Goal: Find contact information: Find contact information

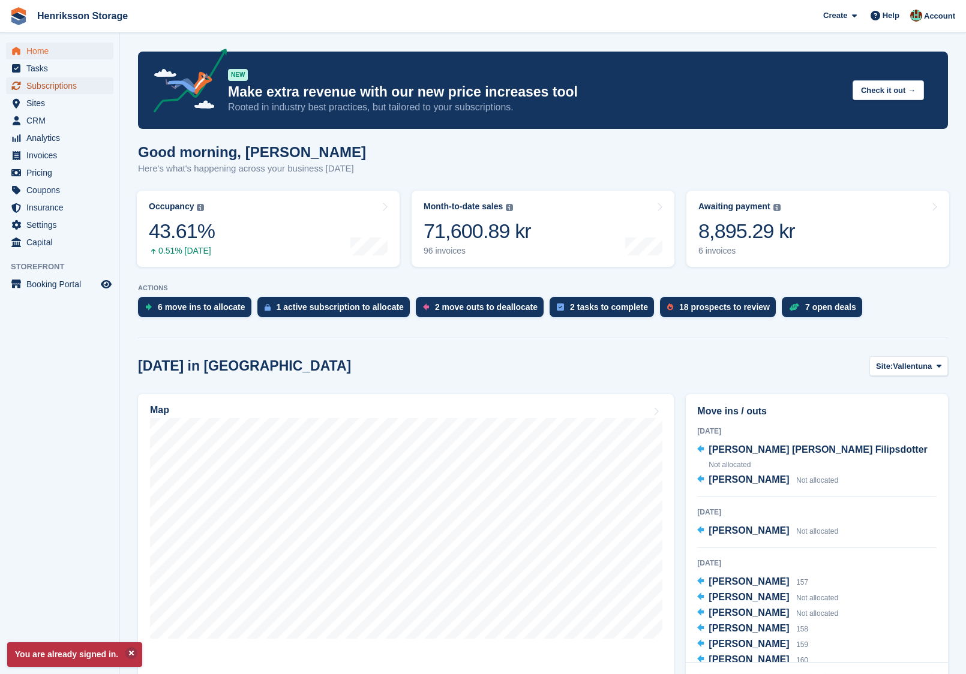
click at [59, 83] on span "Subscriptions" at bounding box center [62, 85] width 72 height 17
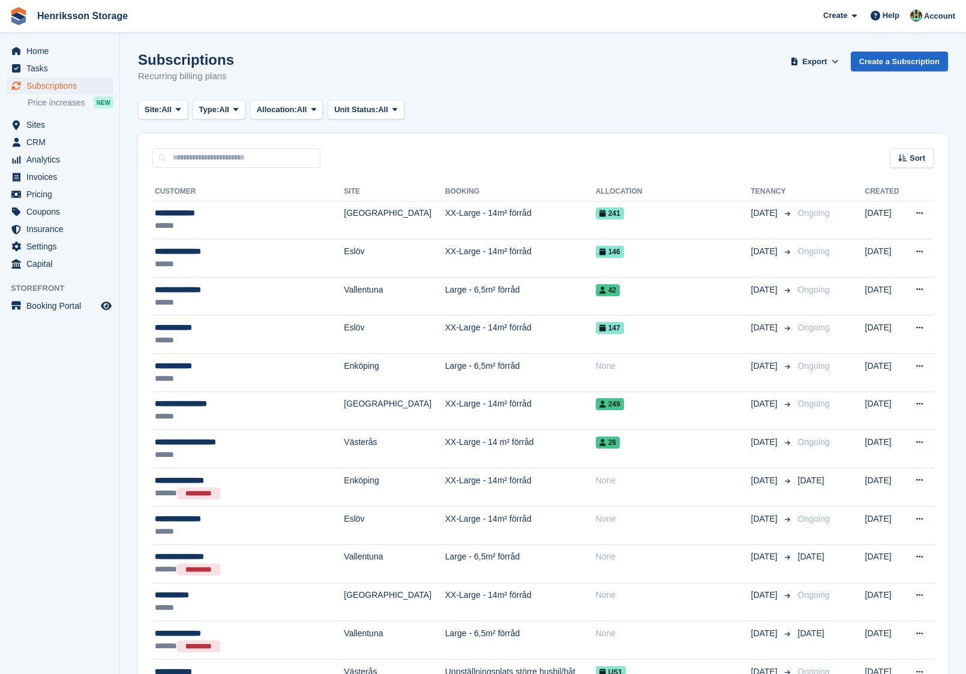
click at [918, 159] on span "Sort" at bounding box center [917, 158] width 16 height 12
click at [858, 235] on span "Move in date" at bounding box center [861, 234] width 48 height 10
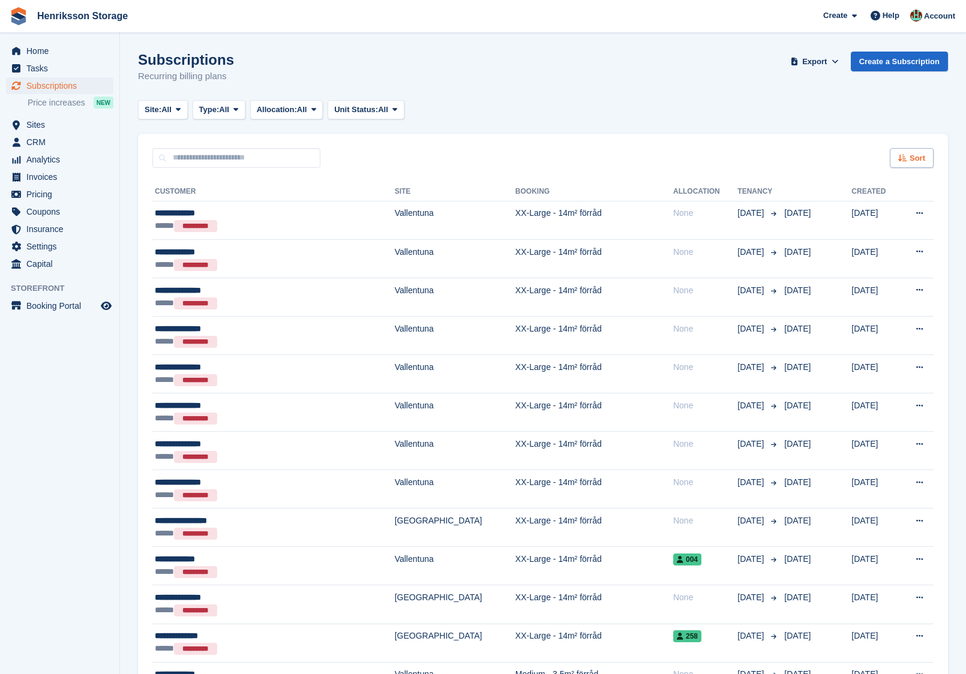
click at [909, 155] on span "Sort" at bounding box center [917, 158] width 16 height 12
click at [882, 300] on span "Move in (newest first)" at bounding box center [879, 298] width 86 height 10
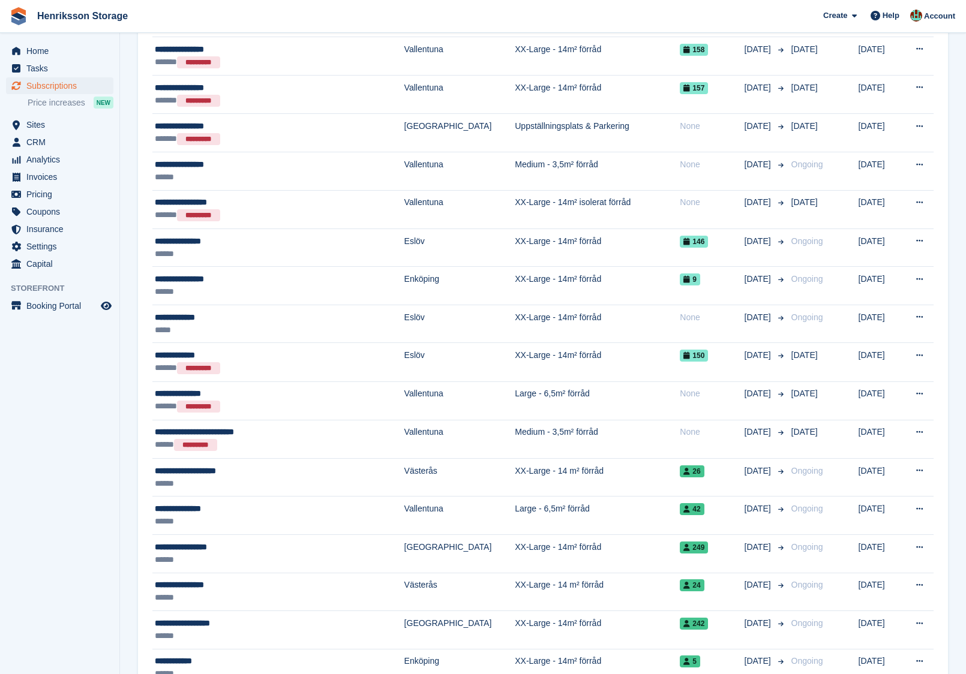
scroll to position [1132, 0]
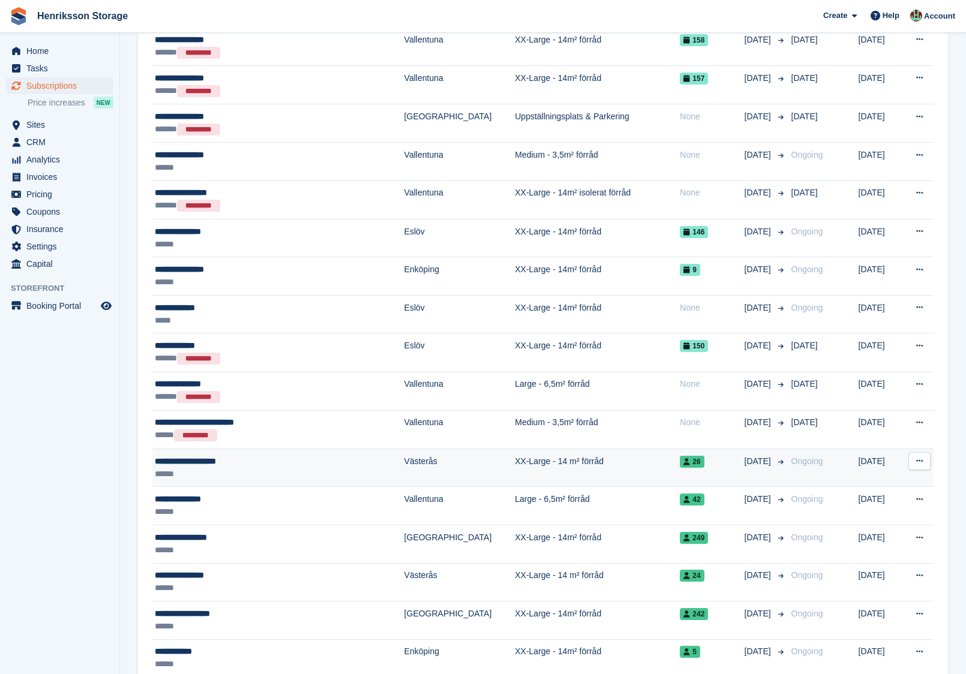
click at [595, 452] on td "XX-Large - 14 m² förråd" at bounding box center [597, 468] width 165 height 38
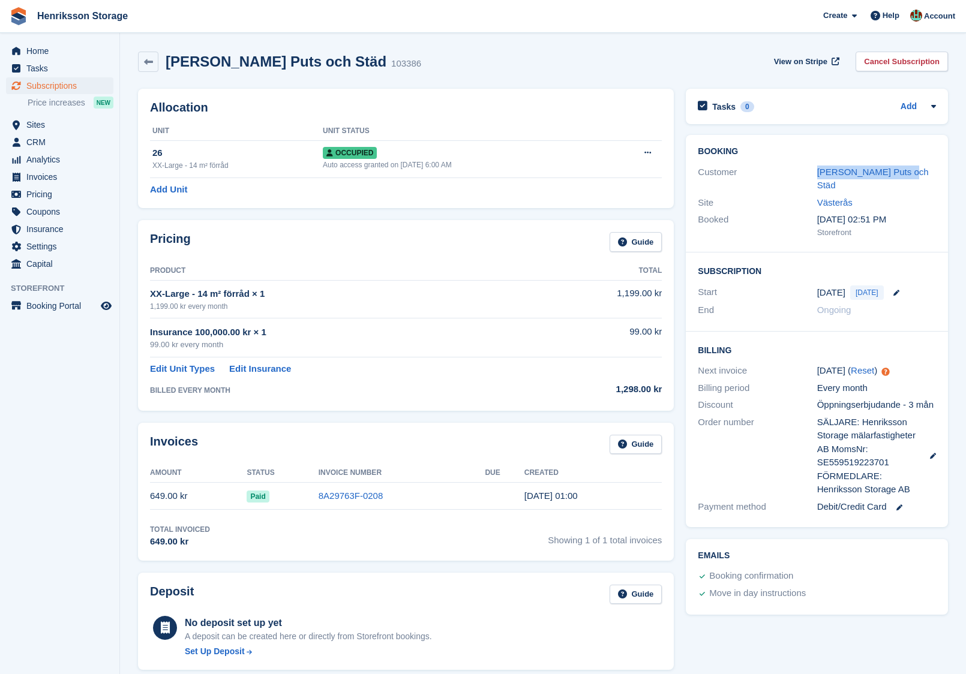
drag, startPoint x: 918, startPoint y: 172, endPoint x: 809, endPoint y: 176, distance: 109.3
click at [809, 176] on div "Customer Davids Puts och Städ" at bounding box center [817, 179] width 238 height 31
copy div "Davids Puts och Städ"
click at [837, 197] on link "Västerås" at bounding box center [834, 202] width 35 height 10
click at [856, 172] on link "Davids Puts och Städ" at bounding box center [873, 179] width 112 height 24
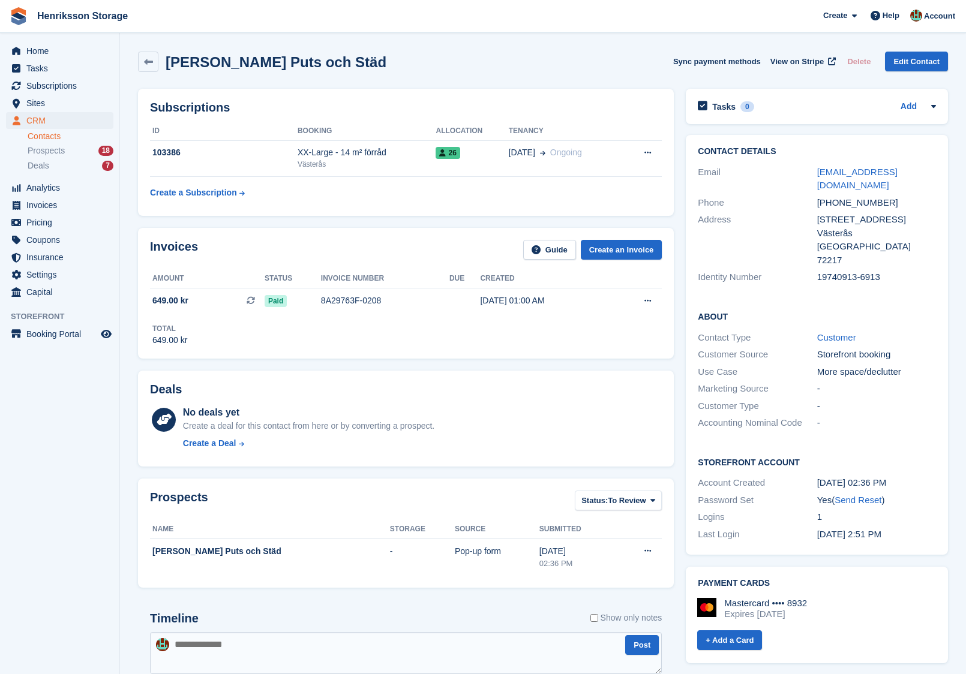
click at [843, 196] on div "+46703005713" at bounding box center [876, 203] width 119 height 14
copy div "46703005713"
click at [837, 196] on div "+46703005713" at bounding box center [876, 203] width 119 height 14
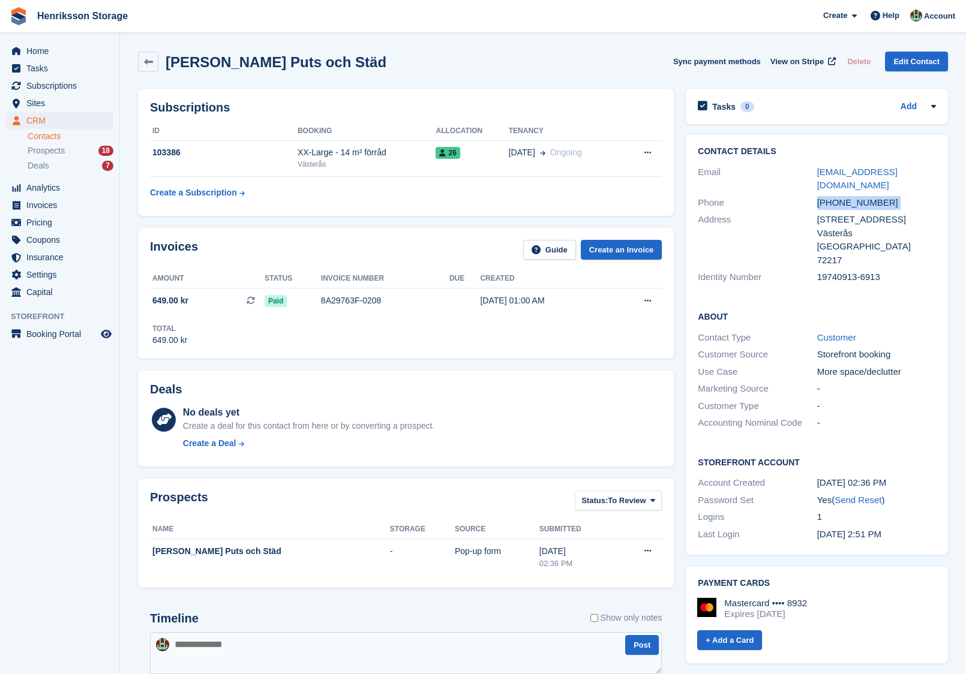
click at [837, 196] on div "+46703005713" at bounding box center [876, 203] width 119 height 14
copy div "+46703005713"
click at [64, 95] on span "Sites" at bounding box center [62, 103] width 72 height 17
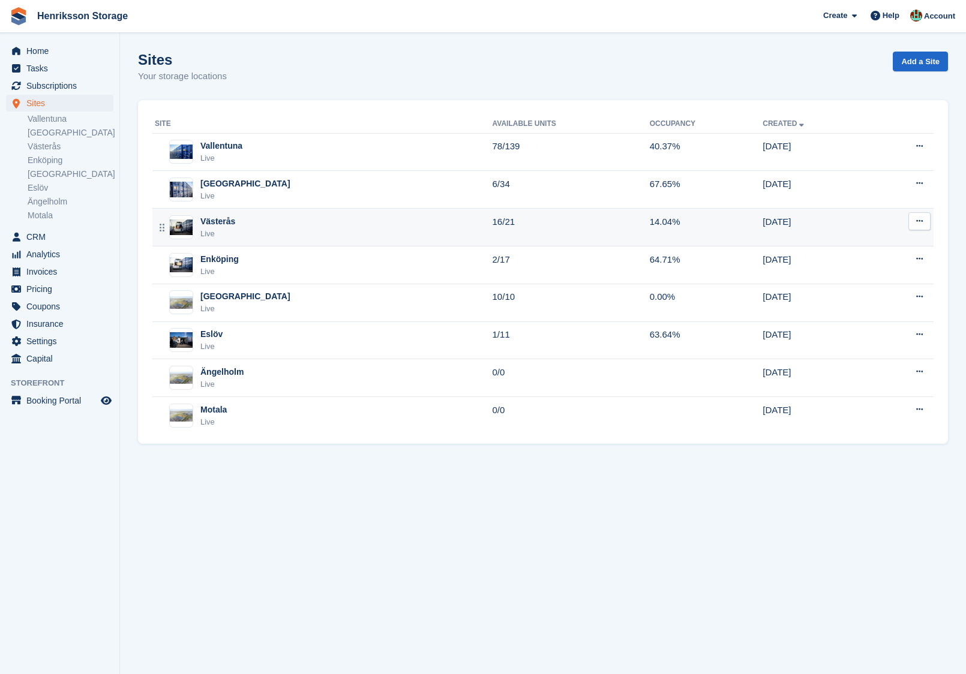
click at [289, 229] on div "Västerås Live" at bounding box center [324, 227] width 338 height 25
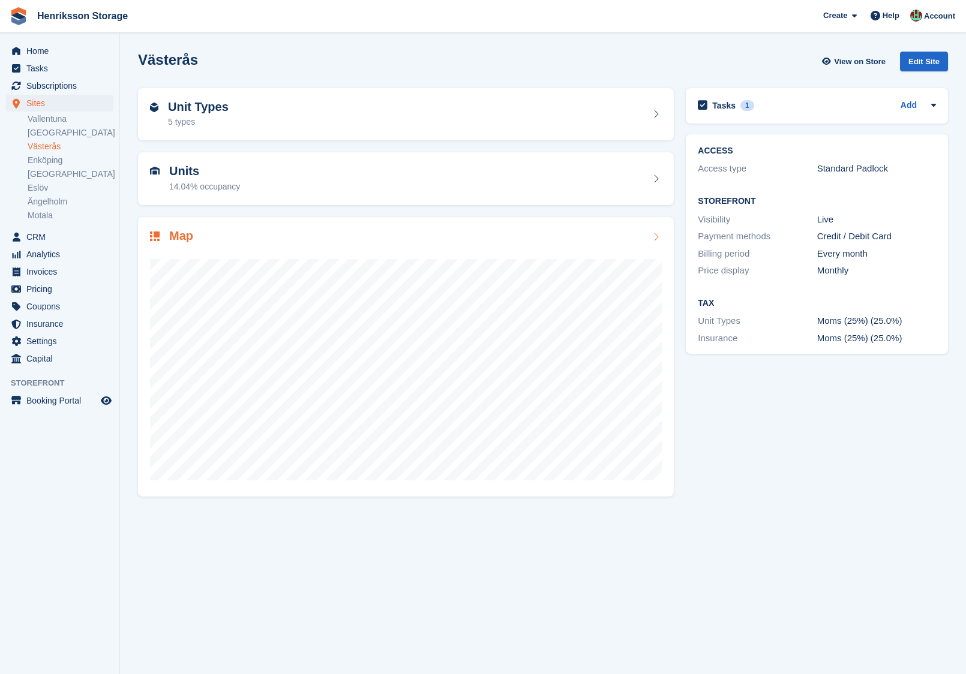
click at [302, 239] on div "Map" at bounding box center [406, 237] width 512 height 16
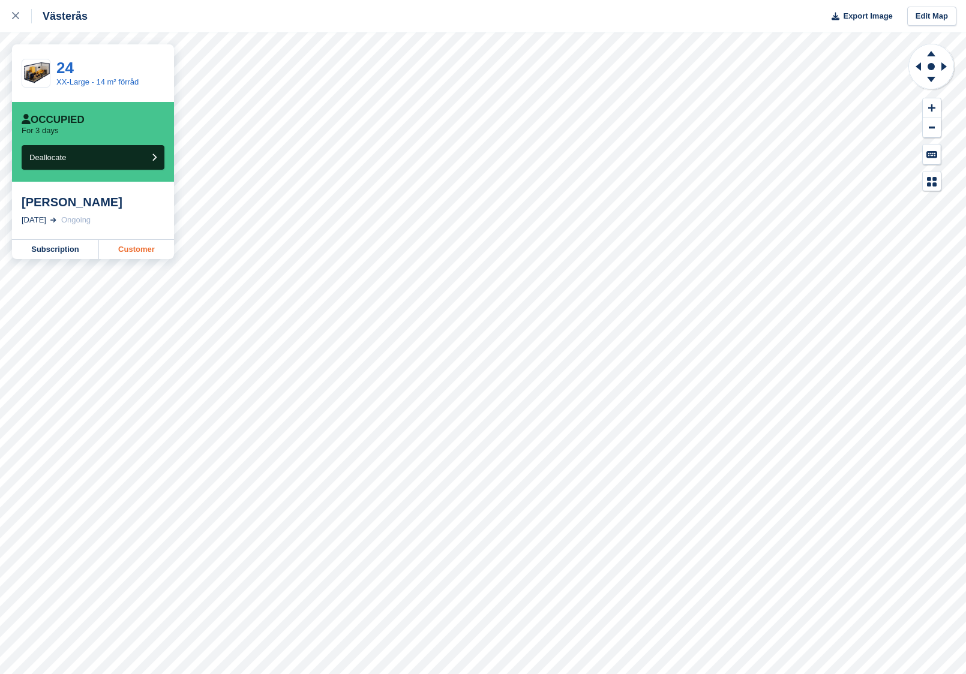
click at [146, 257] on link "Customer" at bounding box center [136, 249] width 75 height 19
click at [133, 254] on link "Customer" at bounding box center [136, 263] width 75 height 19
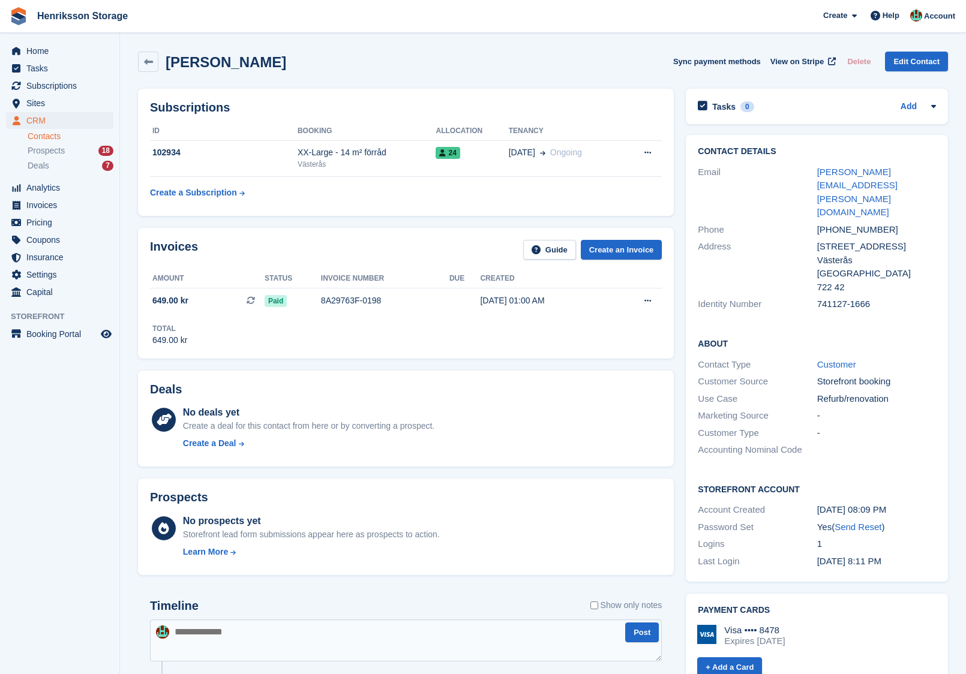
click at [837, 223] on div "[PHONE_NUMBER]" at bounding box center [876, 230] width 119 height 14
copy div "46706927720"
click at [57, 102] on span "Sites" at bounding box center [62, 103] width 72 height 17
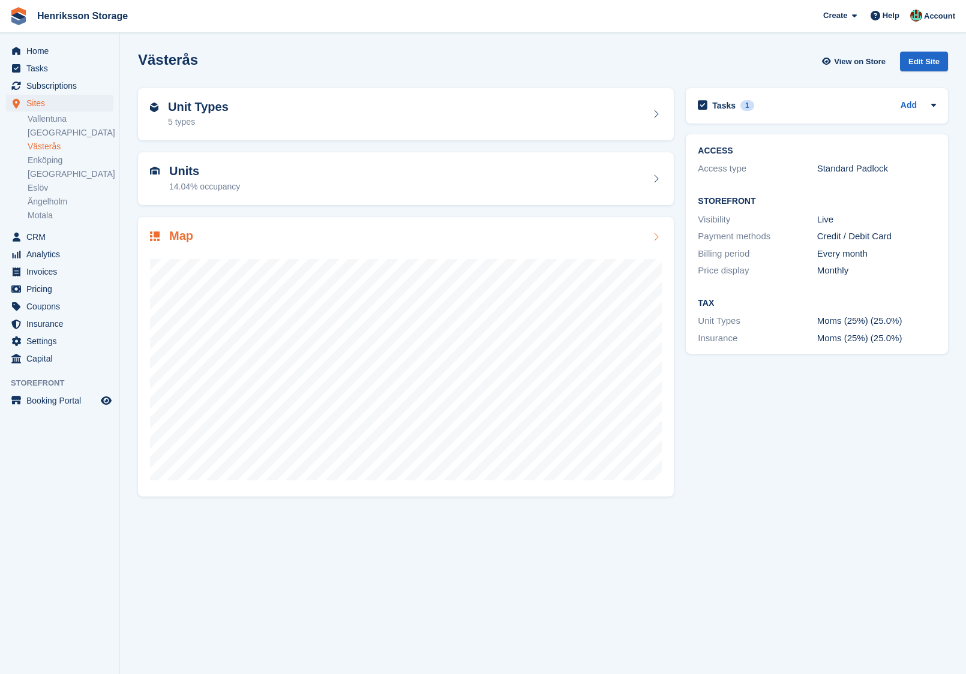
click at [450, 235] on div "Map" at bounding box center [406, 237] width 512 height 16
